Goal: Task Accomplishment & Management: Manage account settings

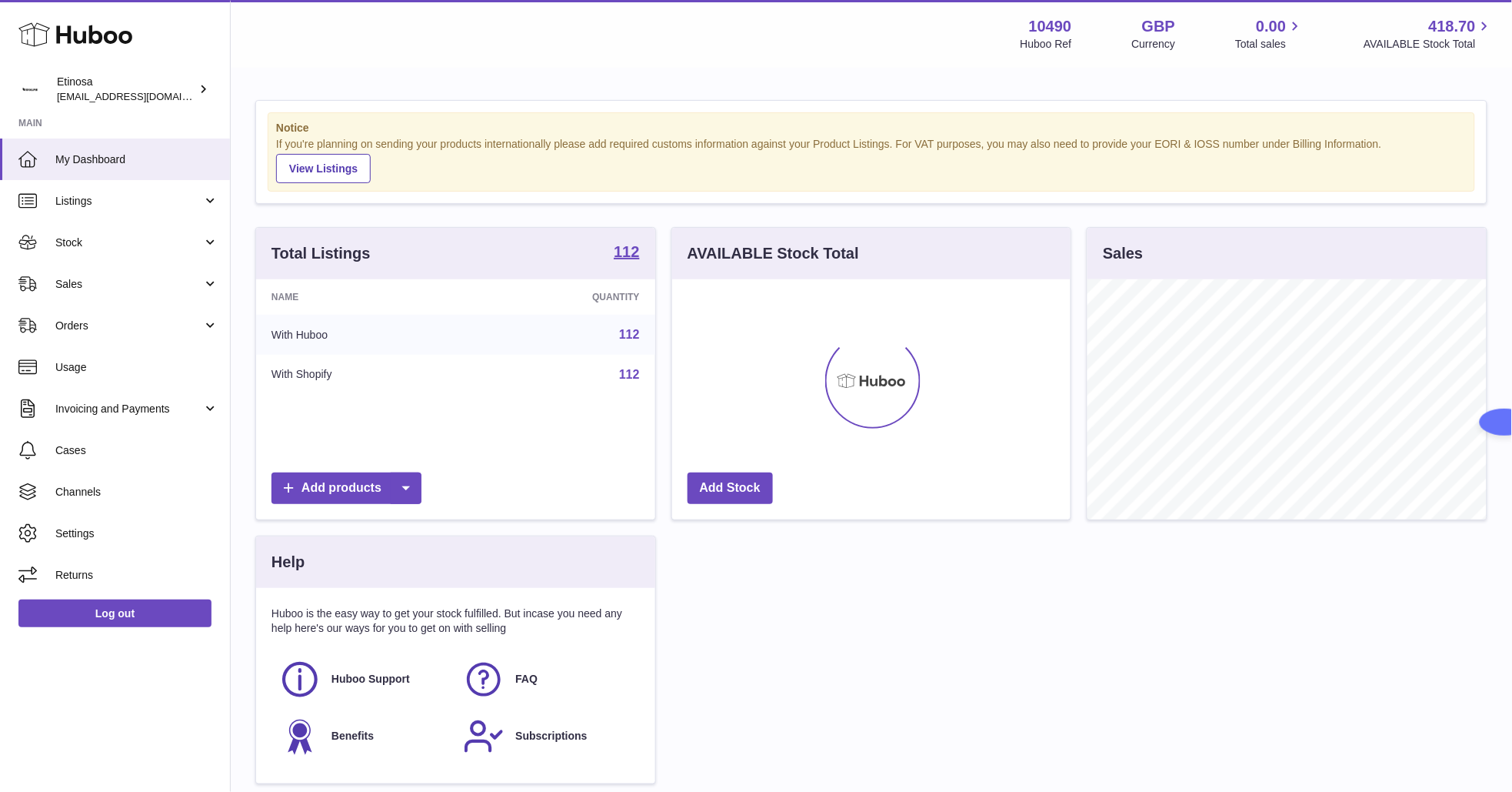
scroll to position [240, 399]
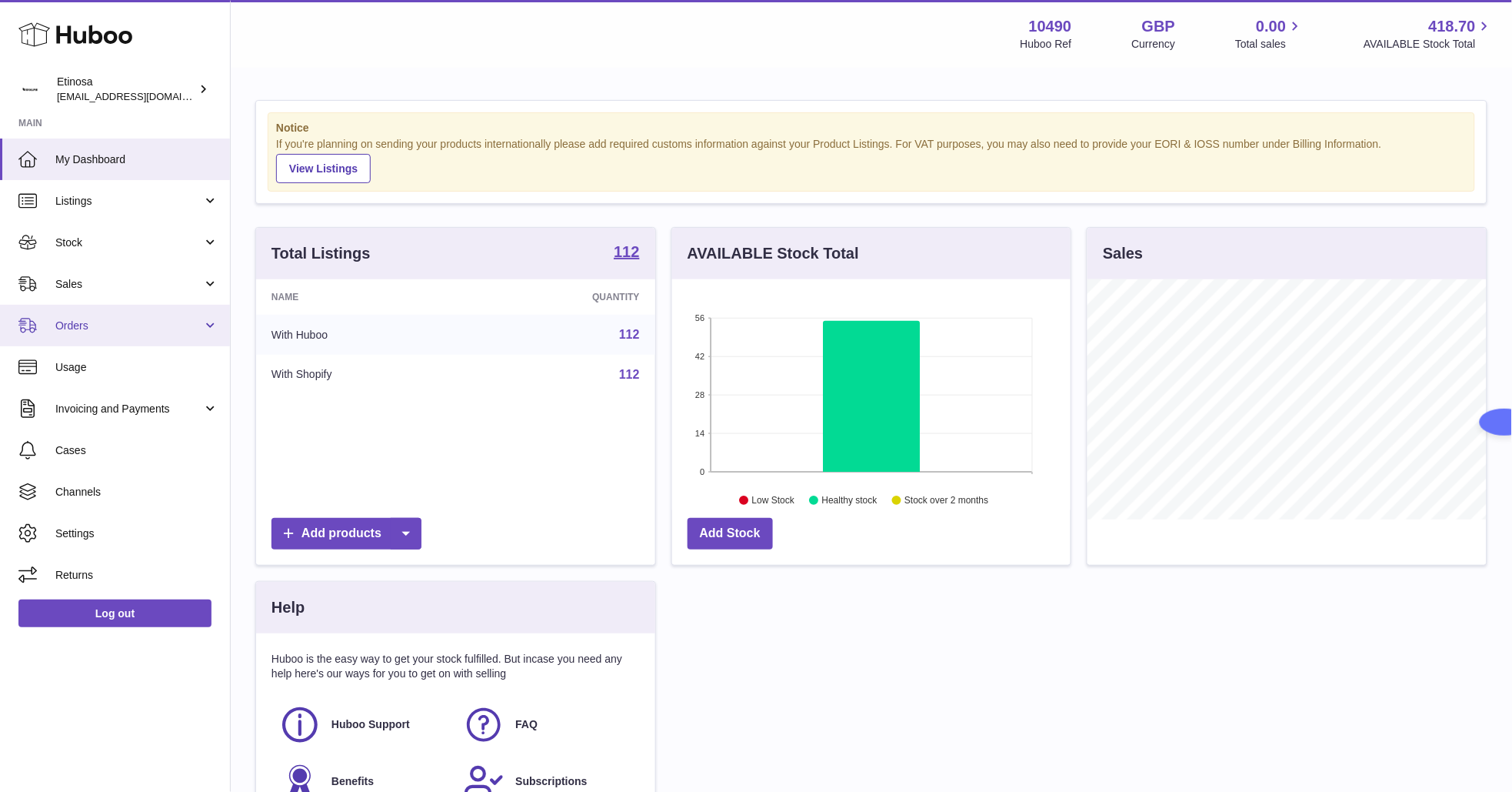
click at [89, 329] on span "Orders" at bounding box center [129, 325] width 147 height 15
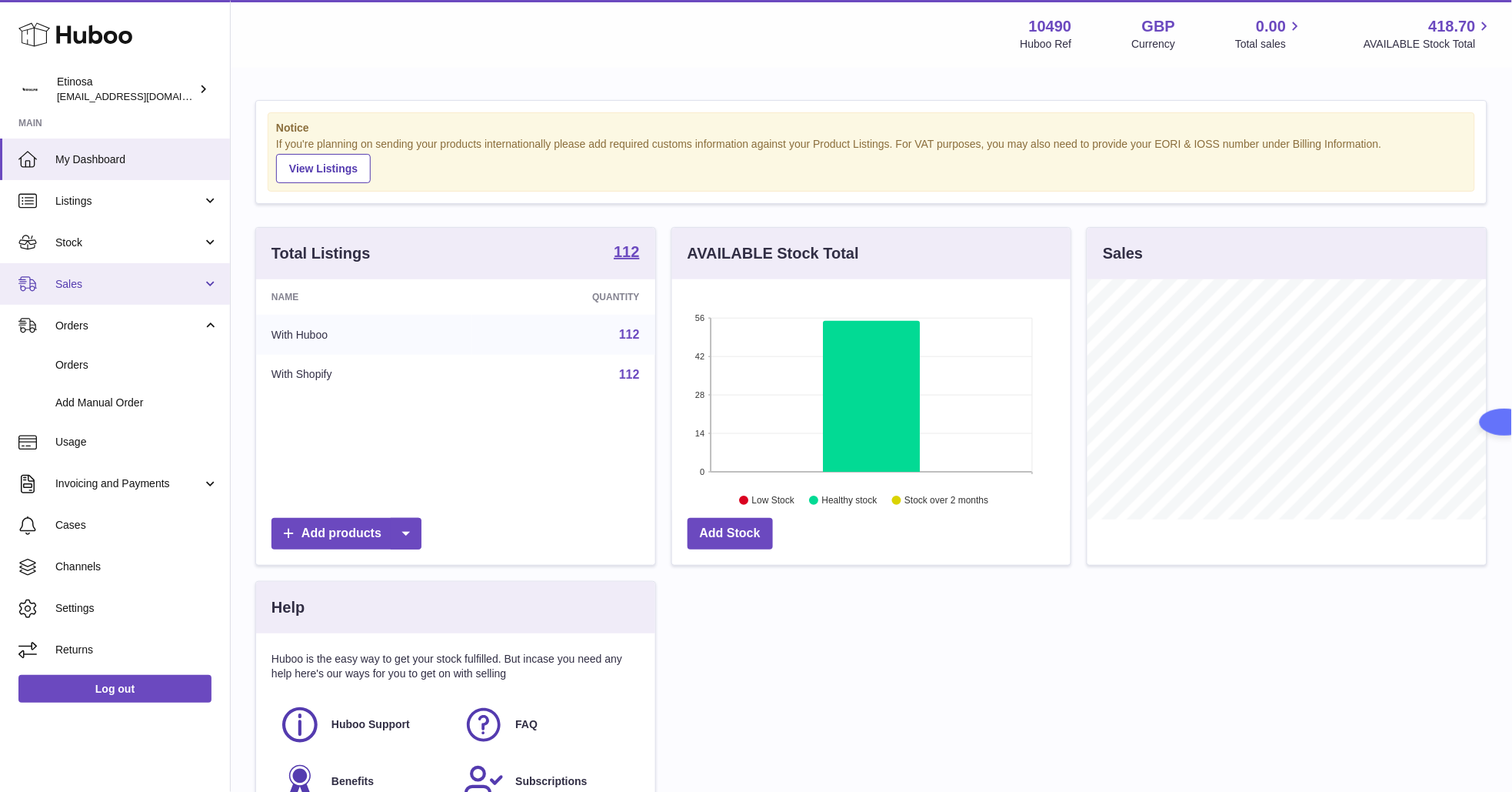
click at [78, 277] on span "Sales" at bounding box center [129, 284] width 147 height 15
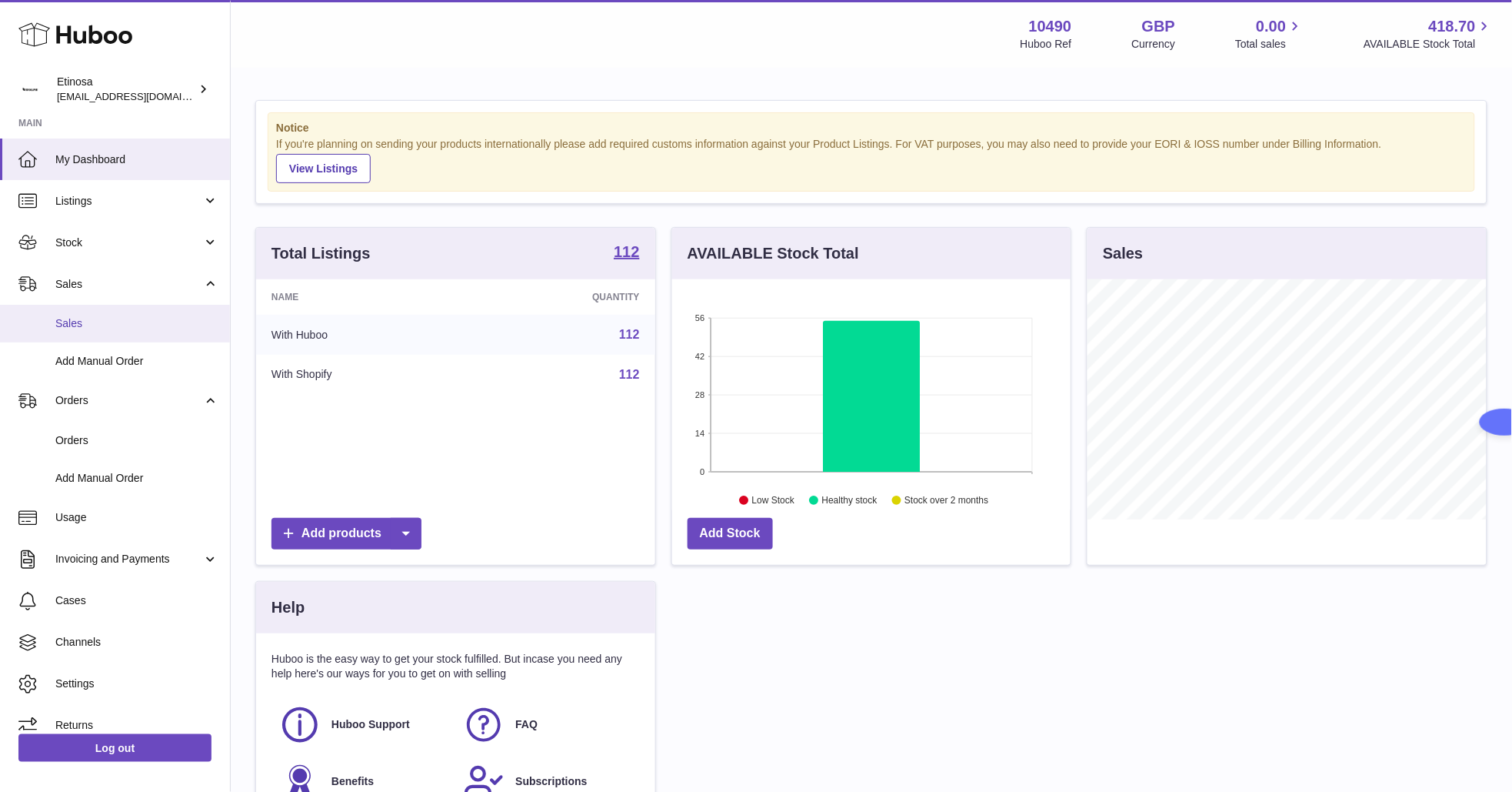
click at [80, 323] on span "Sales" at bounding box center [137, 323] width 163 height 15
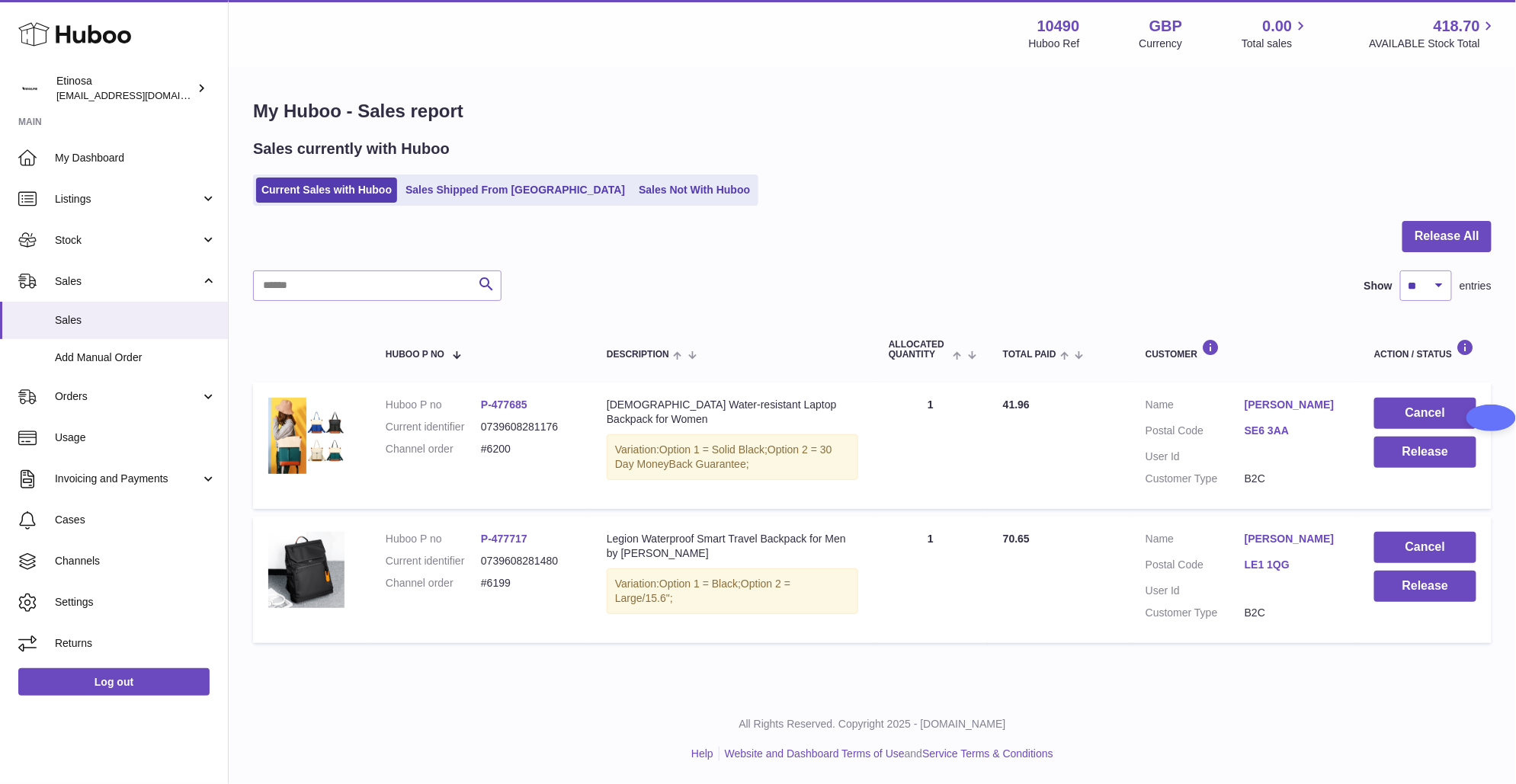
drag, startPoint x: 477, startPoint y: 699, endPoint x: 412, endPoint y: 643, distance: 85.8
click at [477, 699] on div "All Rights Reserved. Copyright 2025 - Huboo.co.uk Help Website and Dashboard Te…" at bounding box center [872, 739] width 1287 height 90
click at [1412, 450] on button "Release" at bounding box center [1425, 452] width 102 height 31
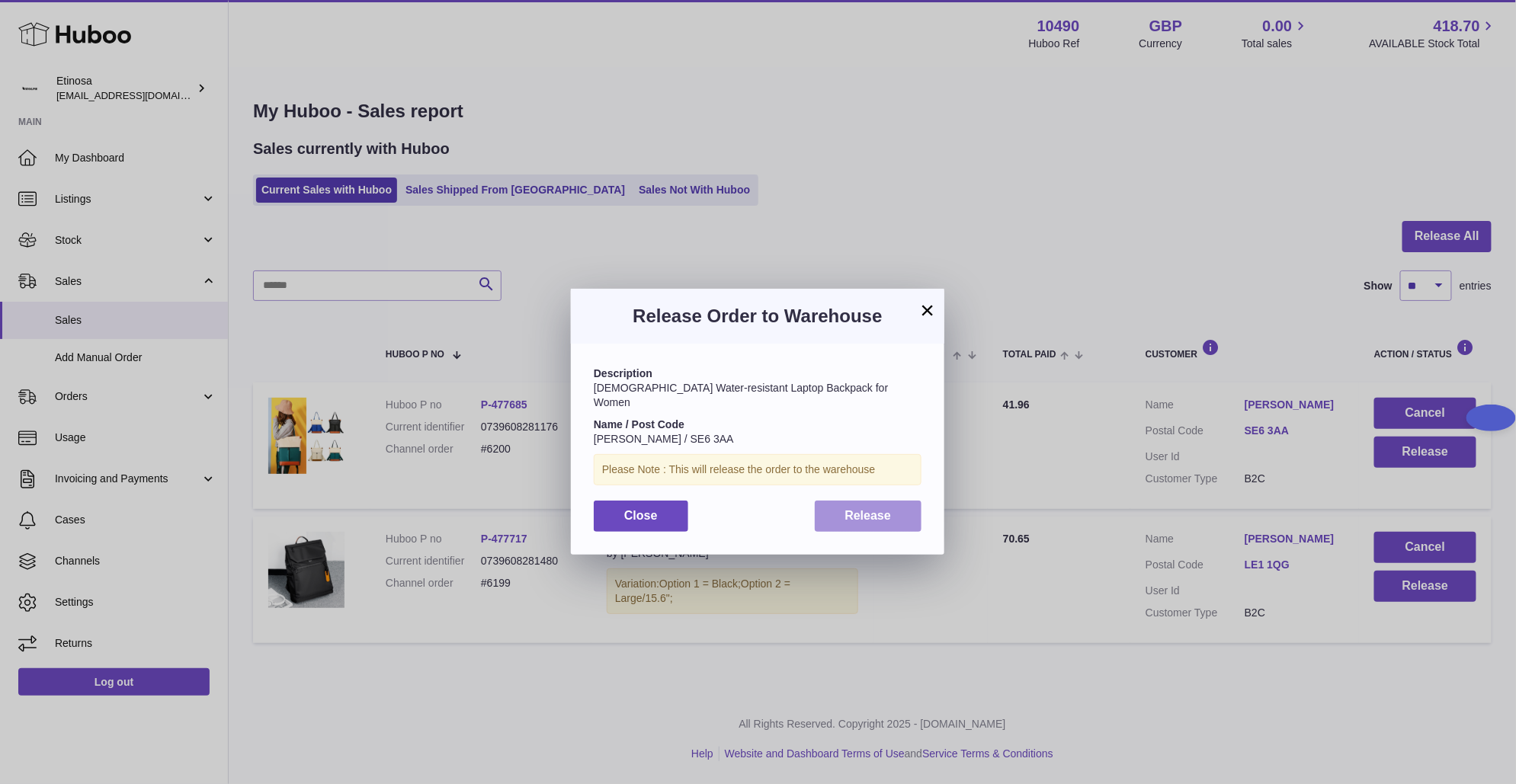
click at [861, 509] on span "Release" at bounding box center [868, 514] width 47 height 13
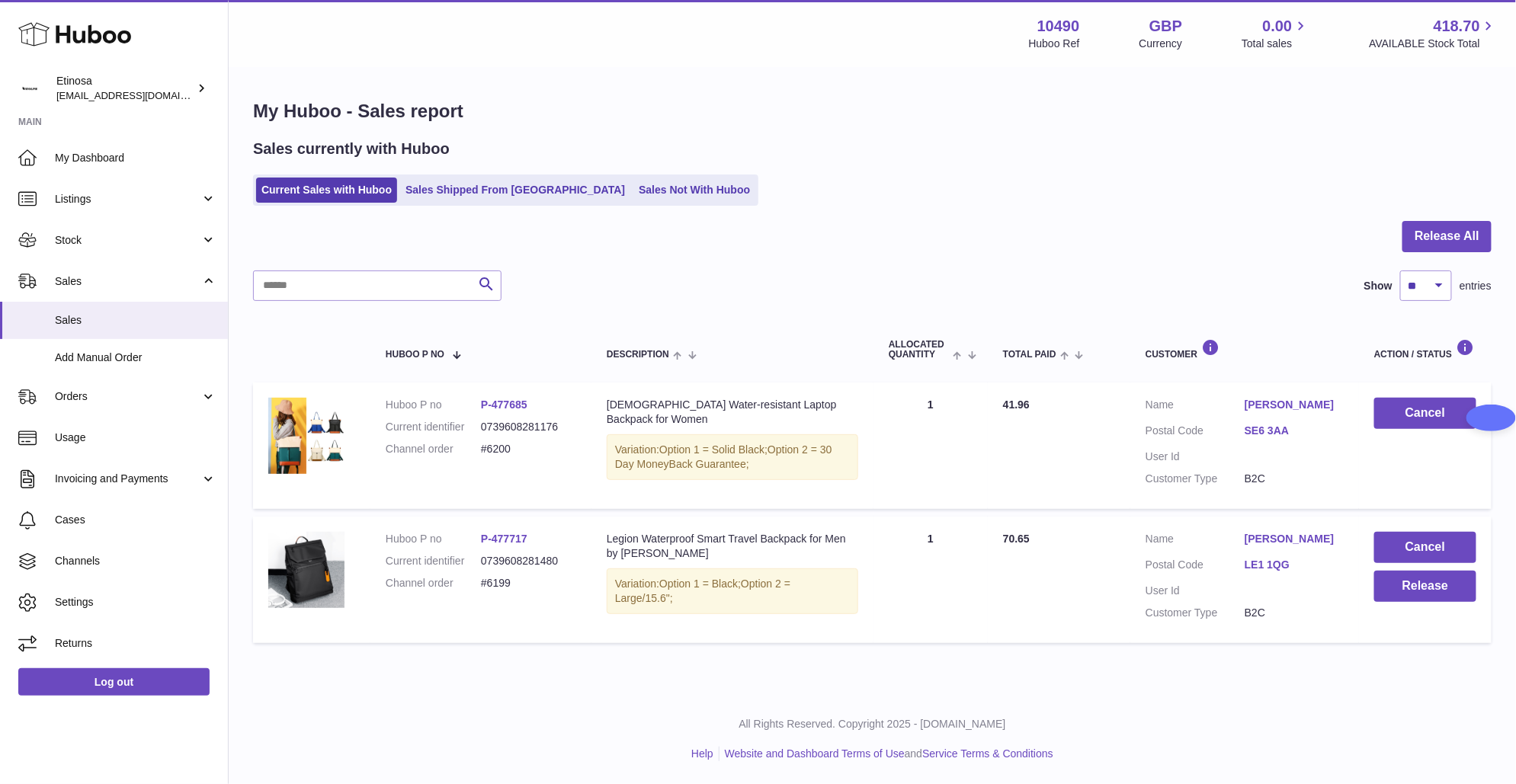
drag, startPoint x: 614, startPoint y: 731, endPoint x: 629, endPoint y: 727, distance: 15.5
click at [615, 731] on p "All Rights Reserved. Copyright 2025 - [DOMAIN_NAME]" at bounding box center [872, 724] width 1262 height 14
click at [1446, 578] on button "Release" at bounding box center [1425, 586] width 102 height 31
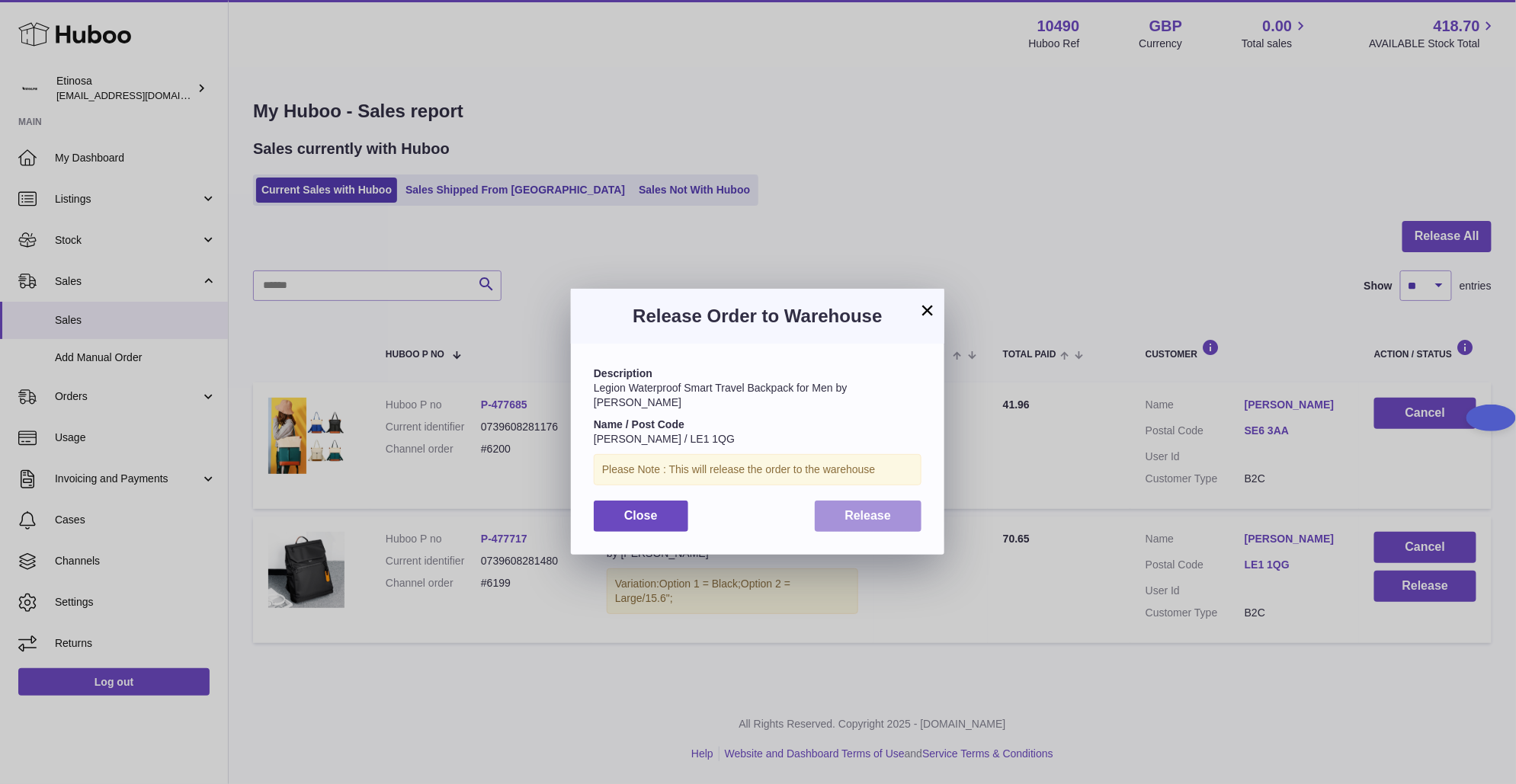
click at [845, 501] on button "Release" at bounding box center [868, 516] width 108 height 31
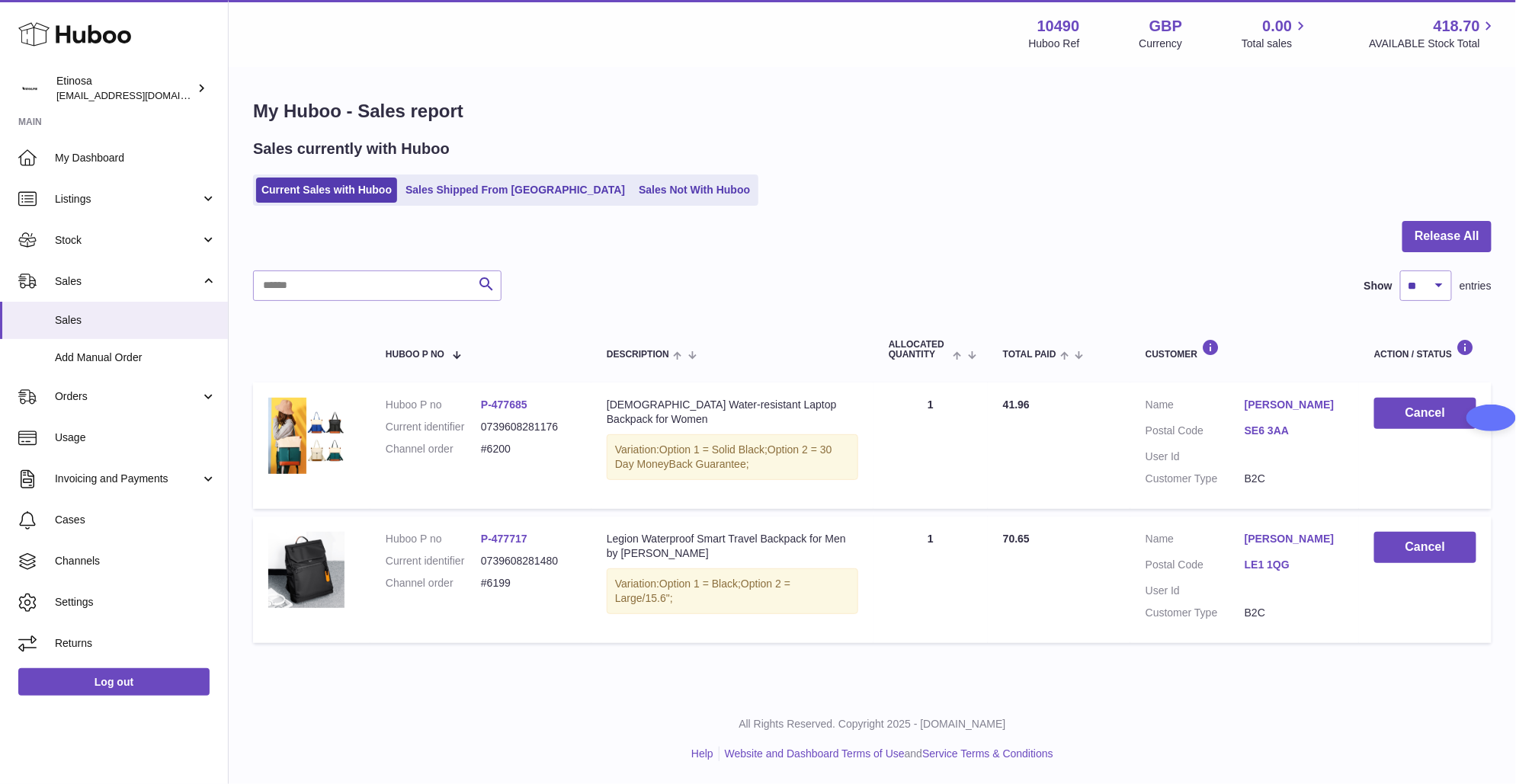
drag, startPoint x: 666, startPoint y: 695, endPoint x: 659, endPoint y: 631, distance: 64.4
click at [666, 679] on div "Huboo Etinosa Wolphuk@gmail.com Main My Dashboard Listings Not with Huboo Listi…" at bounding box center [758, 392] width 1516 height 784
click at [1012, 209] on div "My Huboo - Sales report Sales currently with Huboo Current Sales with Huboo Sal…" at bounding box center [872, 375] width 1287 height 613
